Goal: Information Seeking & Learning: Learn about a topic

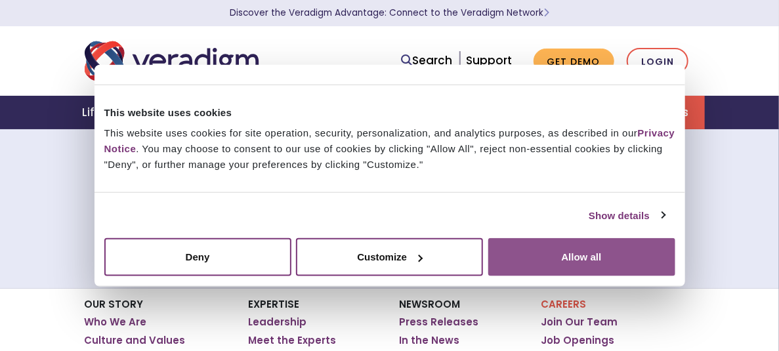
click at [543, 253] on button "Allow all" at bounding box center [581, 257] width 187 height 38
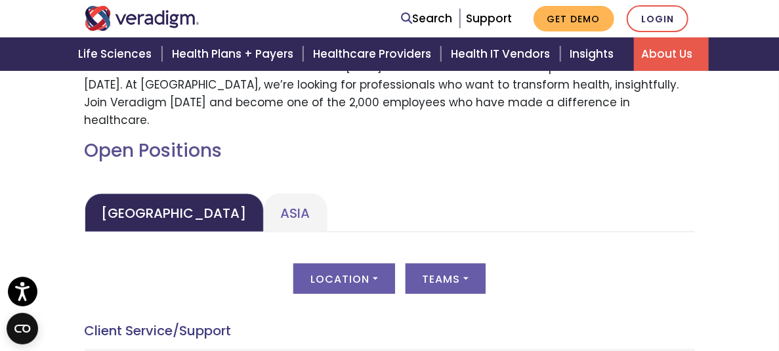
scroll to position [551, 0]
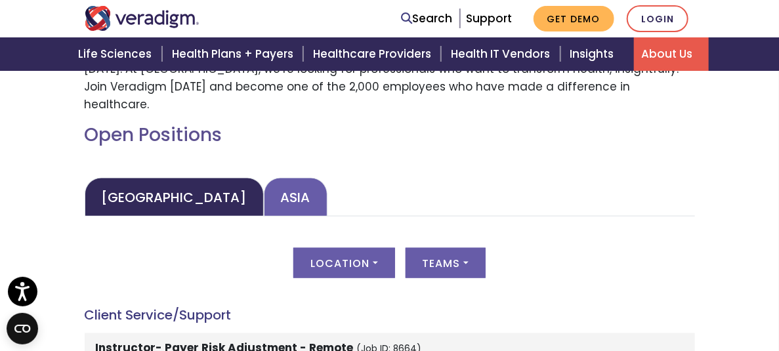
click at [264, 217] on link "Asia" at bounding box center [296, 197] width 64 height 39
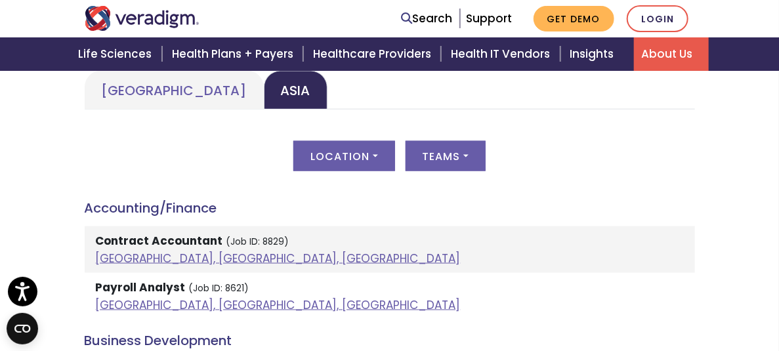
scroll to position [661, 0]
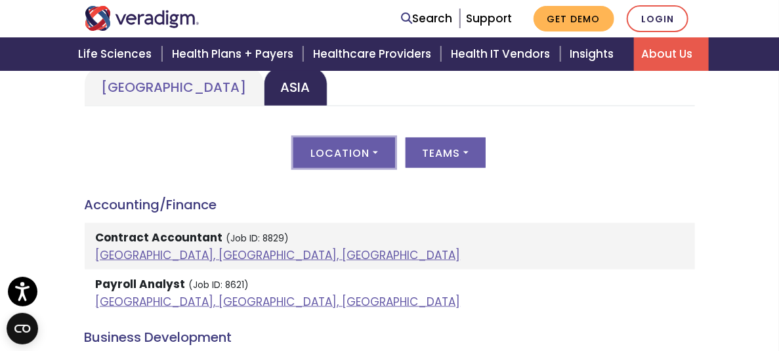
click at [293, 168] on button "Location" at bounding box center [343, 153] width 101 height 30
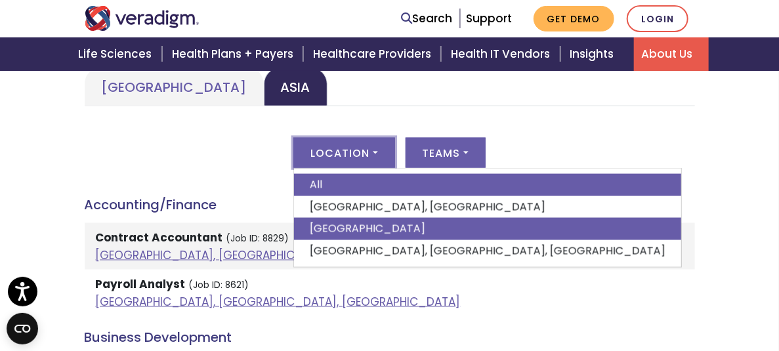
click at [294, 240] on link "[GEOGRAPHIC_DATA]" at bounding box center [487, 229] width 387 height 22
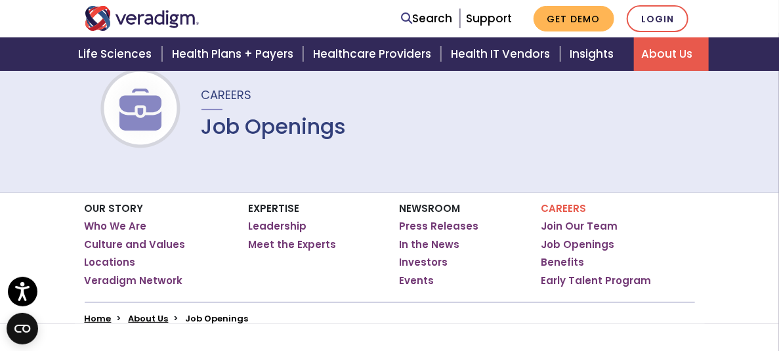
scroll to position [0, 0]
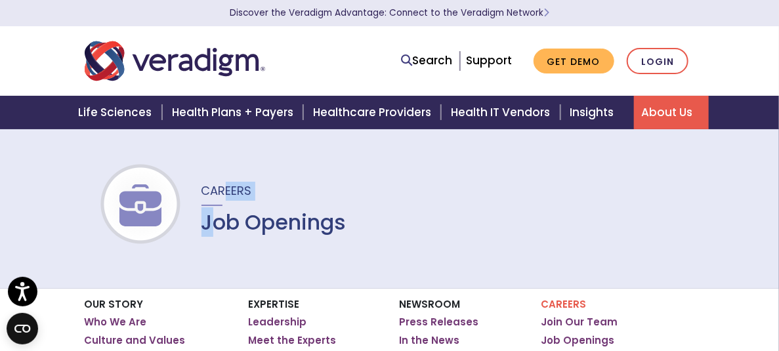
drag, startPoint x: 222, startPoint y: 198, endPoint x: 214, endPoint y: 230, distance: 33.1
click at [214, 230] on div "Careers Job Openings" at bounding box center [266, 208] width 161 height 53
click at [214, 230] on h1 "Job Openings" at bounding box center [273, 222] width 145 height 25
click at [144, 222] on img at bounding box center [140, 205] width 84 height 42
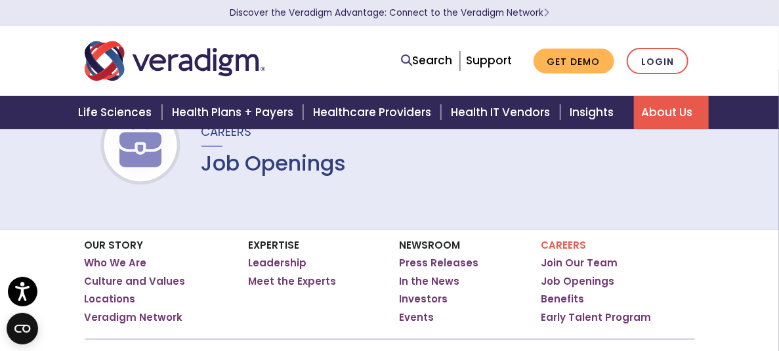
scroll to position [59, 0]
click at [583, 282] on link "Job Openings" at bounding box center [578, 281] width 74 height 13
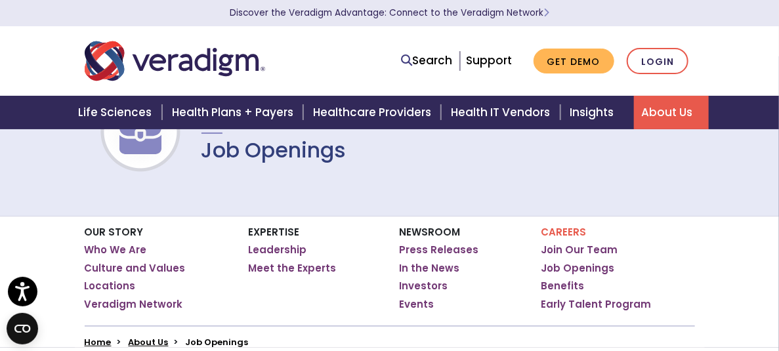
scroll to position [72, 0]
click at [310, 264] on link "Meet the Experts" at bounding box center [292, 268] width 88 height 13
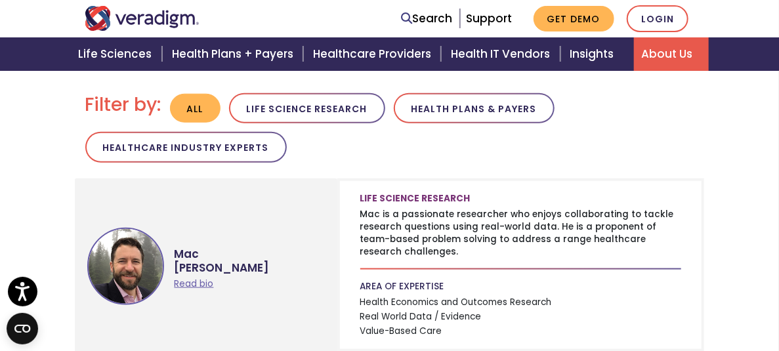
scroll to position [494, 0]
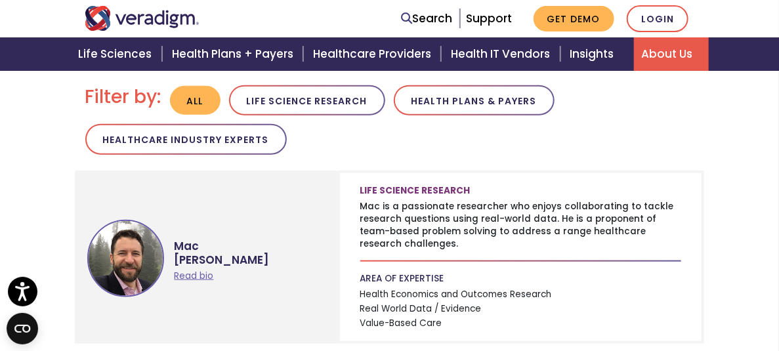
click at [310, 264] on div "Mac Bonafede Read bio" at bounding box center [206, 257] width 269 height 168
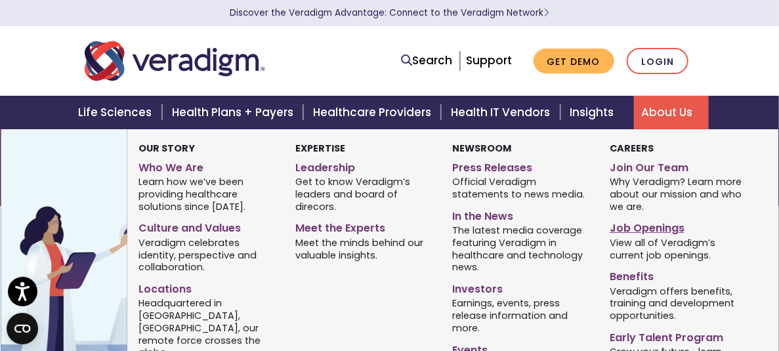
click at [664, 234] on link "Job Openings" at bounding box center [678, 226] width 137 height 19
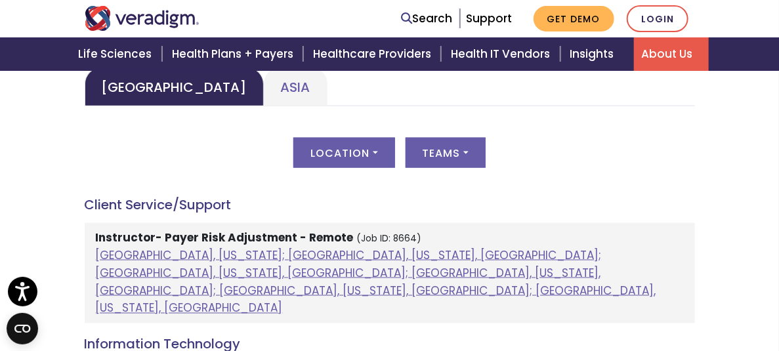
scroll to position [664, 0]
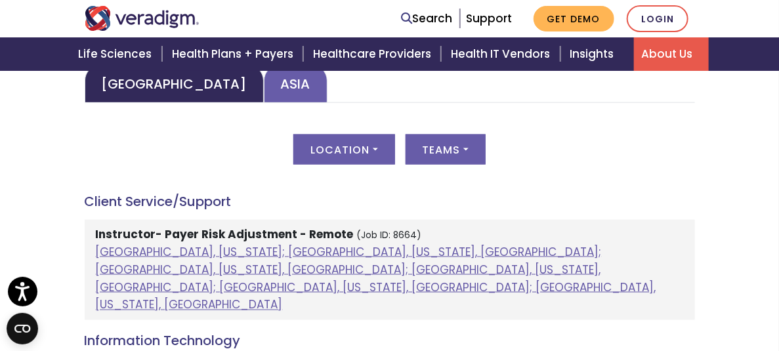
click at [264, 103] on link "Asia" at bounding box center [296, 83] width 64 height 39
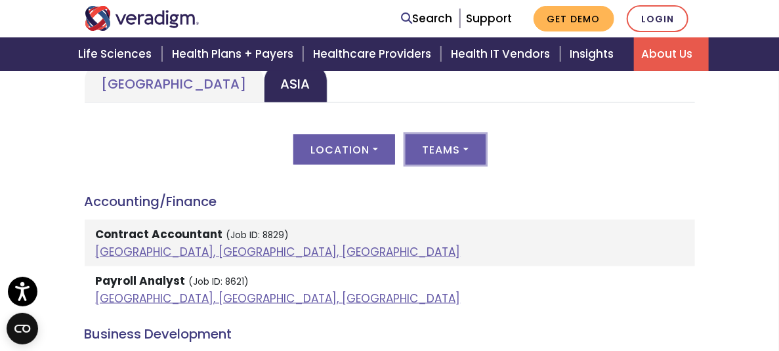
click at [406, 165] on button "Teams" at bounding box center [446, 150] width 80 height 30
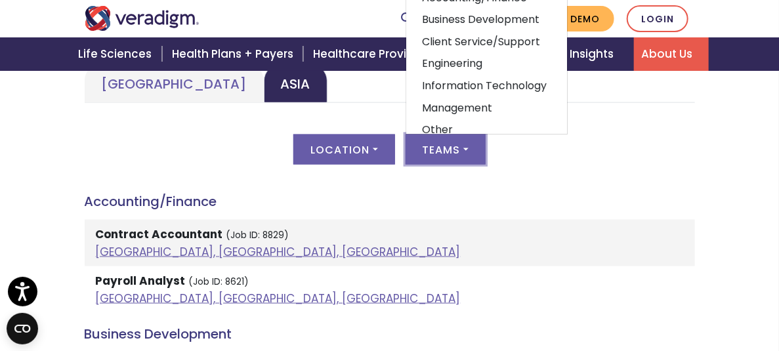
click at [406, 165] on button "Teams" at bounding box center [446, 150] width 80 height 30
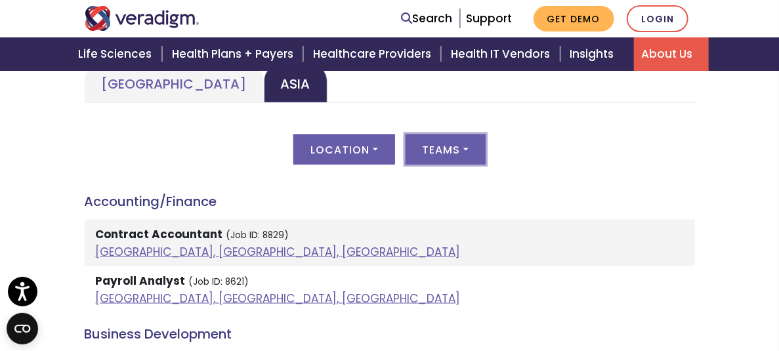
click at [406, 165] on button "Teams" at bounding box center [446, 150] width 80 height 30
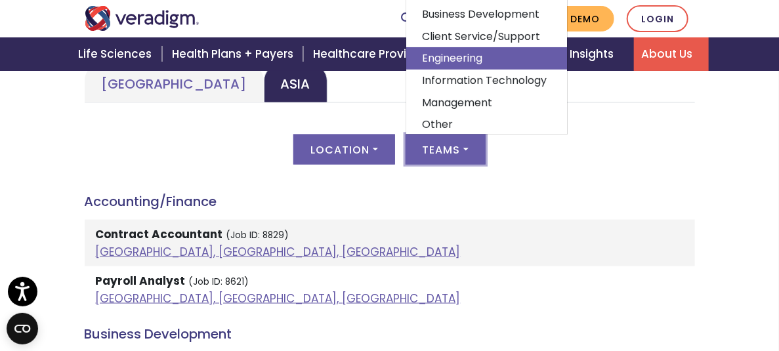
scroll to position [0, 0]
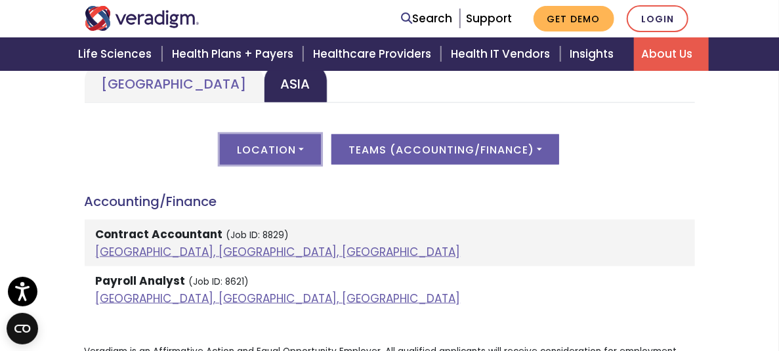
click at [220, 165] on button "Location" at bounding box center [270, 150] width 101 height 30
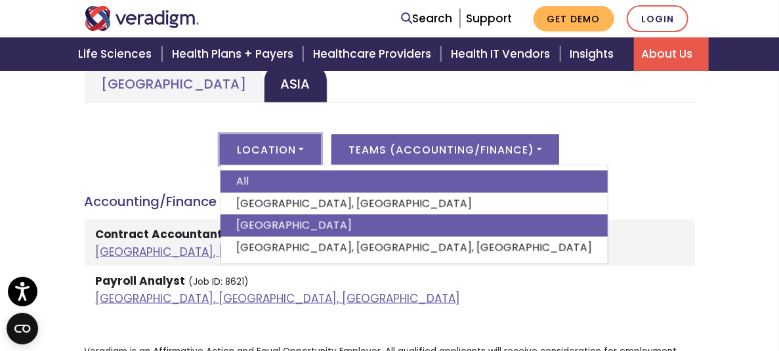
click at [221, 237] on link "[GEOGRAPHIC_DATA]" at bounding box center [414, 226] width 387 height 22
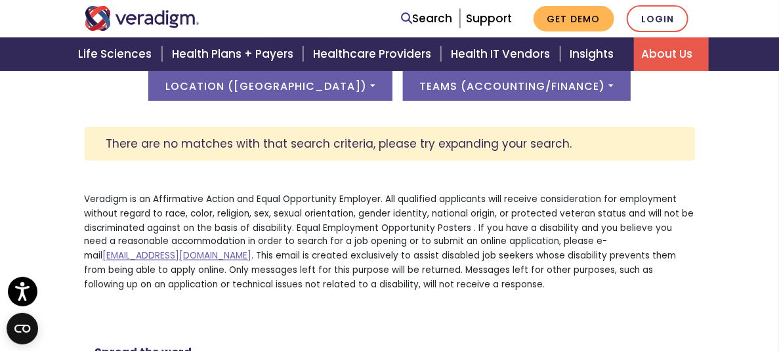
scroll to position [729, 0]
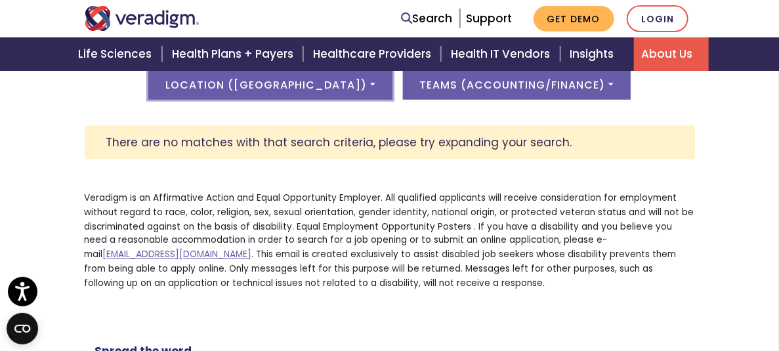
click at [181, 95] on button "Location ( [GEOGRAPHIC_DATA] )" at bounding box center [270, 85] width 244 height 30
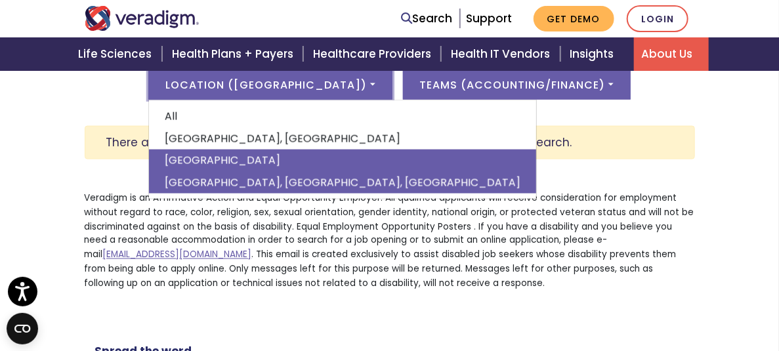
click at [159, 194] on link "[GEOGRAPHIC_DATA], [GEOGRAPHIC_DATA], [GEOGRAPHIC_DATA]" at bounding box center [342, 183] width 387 height 22
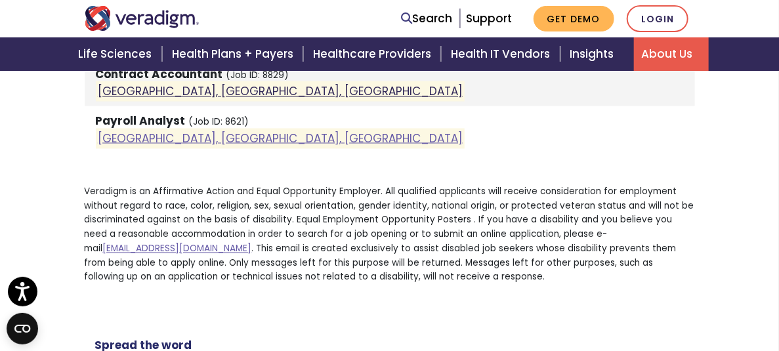
scroll to position [817, 0]
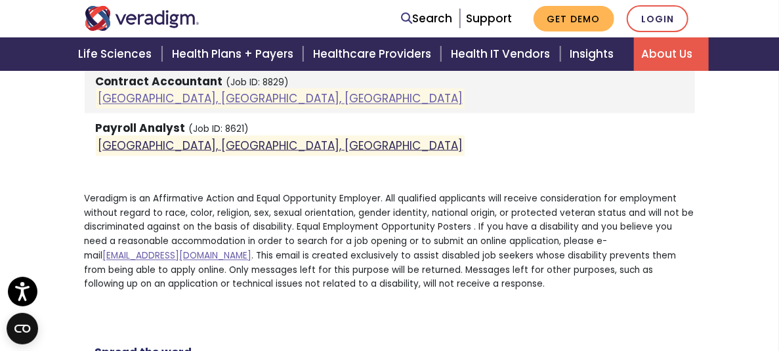
click at [98, 154] on link "[GEOGRAPHIC_DATA], [GEOGRAPHIC_DATA], [GEOGRAPHIC_DATA]" at bounding box center [280, 146] width 365 height 16
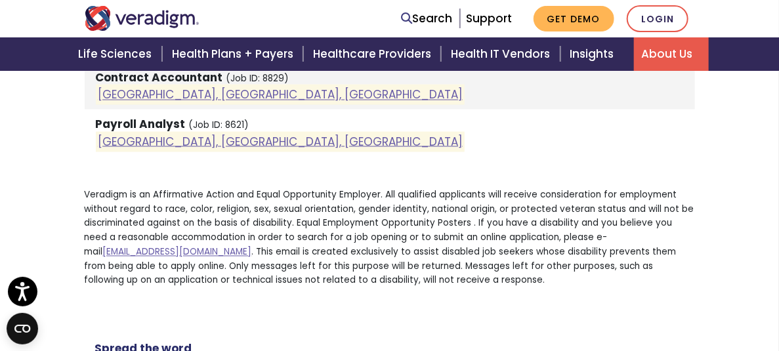
scroll to position [820, 0]
